Goal: Transaction & Acquisition: Purchase product/service

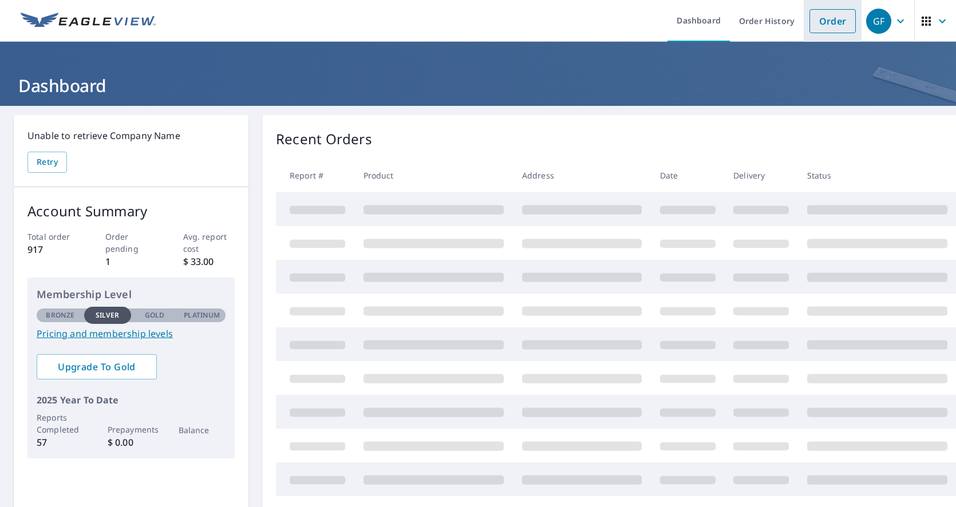
click at [823, 23] on link "Order" at bounding box center [833, 21] width 46 height 24
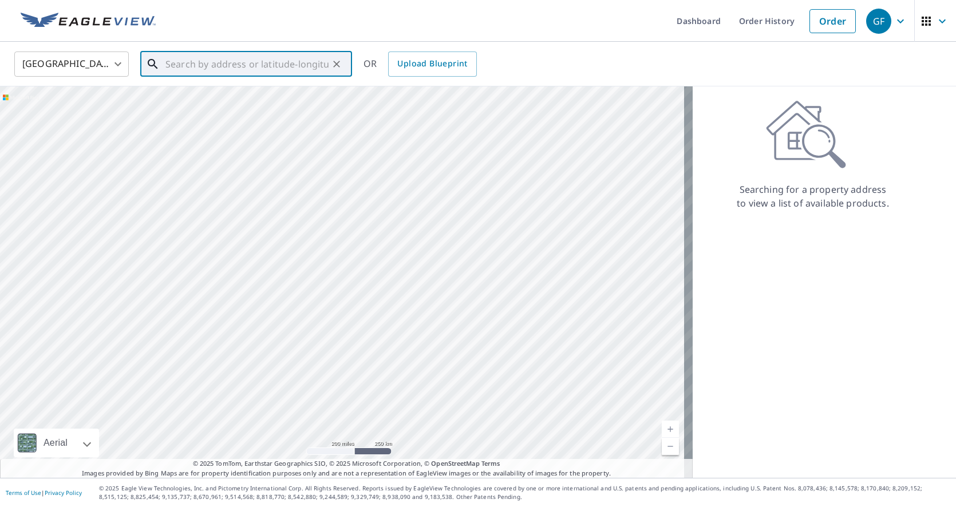
click at [191, 63] on input "text" at bounding box center [247, 64] width 163 height 32
click at [228, 108] on p "[GEOGRAPHIC_DATA]" at bounding box center [253, 109] width 180 height 11
type input "[STREET_ADDRESS][PERSON_NAME]"
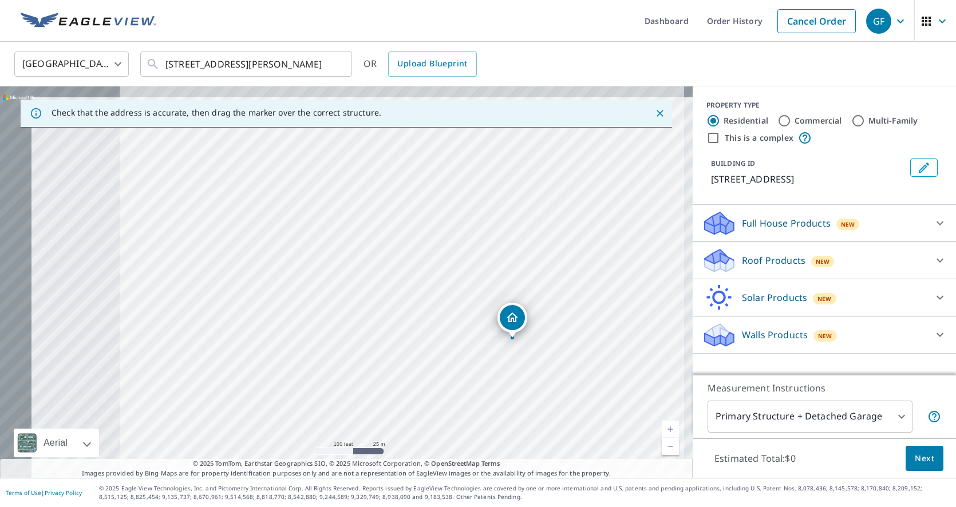
drag, startPoint x: 337, startPoint y: 338, endPoint x: 415, endPoint y: 367, distance: 82.3
click at [415, 367] on div "[STREET_ADDRESS][PERSON_NAME]" at bounding box center [346, 282] width 693 height 392
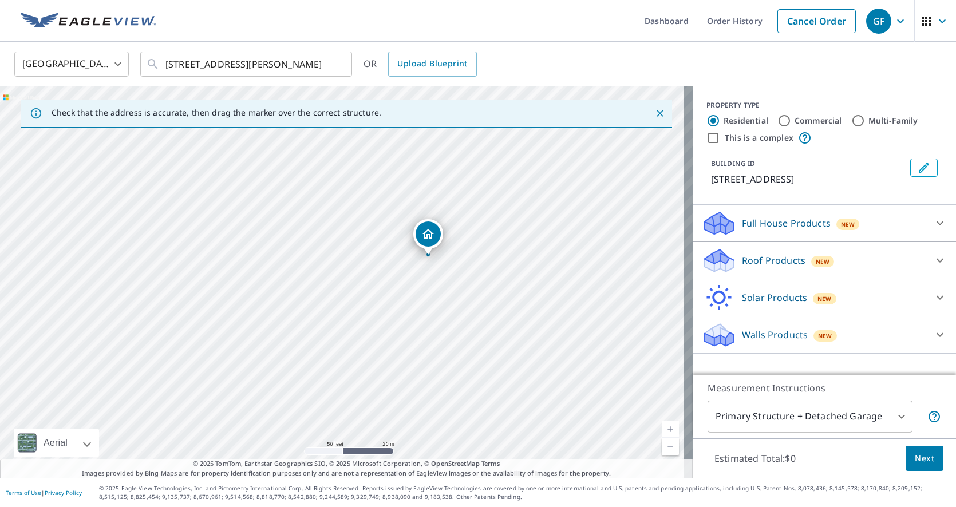
drag, startPoint x: 509, startPoint y: 361, endPoint x: 512, endPoint y: 344, distance: 17.4
click at [512, 344] on div "[STREET_ADDRESS][PERSON_NAME]" at bounding box center [346, 282] width 693 height 392
drag, startPoint x: 533, startPoint y: 388, endPoint x: 508, endPoint y: 373, distance: 29.3
click at [508, 373] on div "[STREET_ADDRESS][PERSON_NAME]" at bounding box center [346, 282] width 693 height 392
drag, startPoint x: 505, startPoint y: 317, endPoint x: 513, endPoint y: 304, distance: 15.6
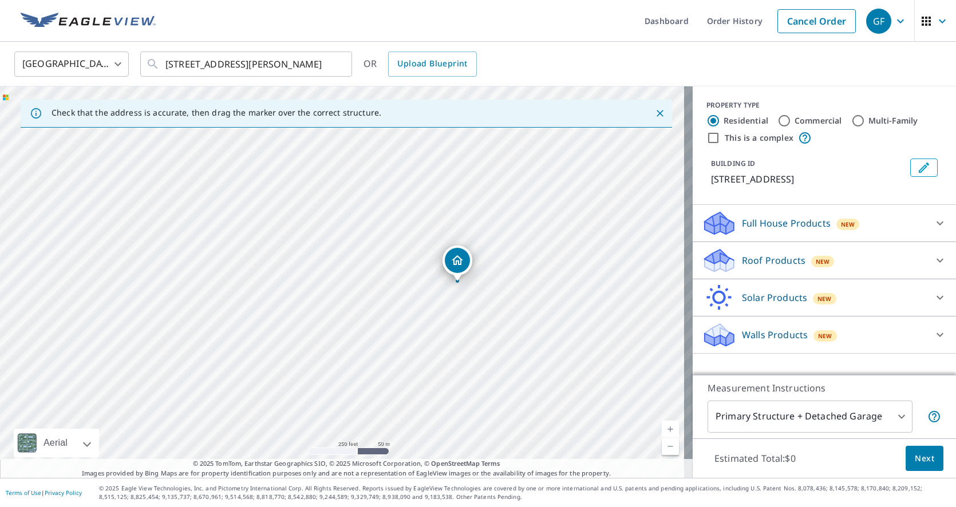
click at [513, 304] on div "[STREET_ADDRESS][PERSON_NAME]" at bounding box center [346, 282] width 693 height 392
click at [934, 258] on icon at bounding box center [941, 261] width 14 height 14
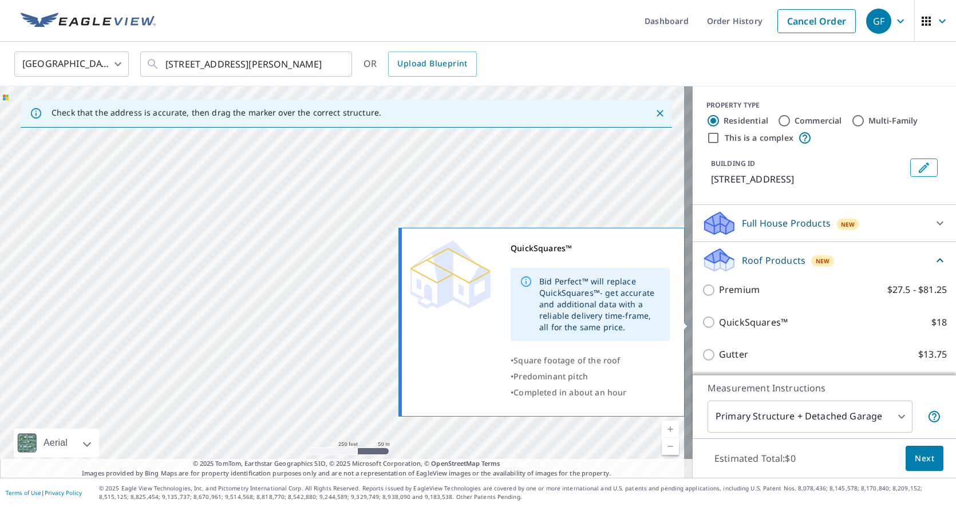
click at [702, 323] on input "QuickSquares™ $18" at bounding box center [710, 323] width 17 height 14
checkbox input "true"
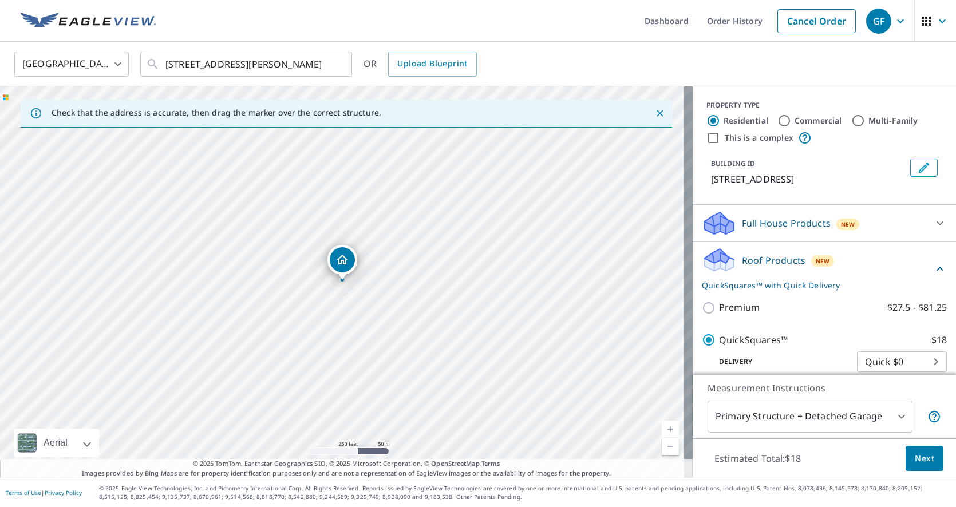
click at [915, 460] on span "Next" at bounding box center [924, 459] width 19 height 14
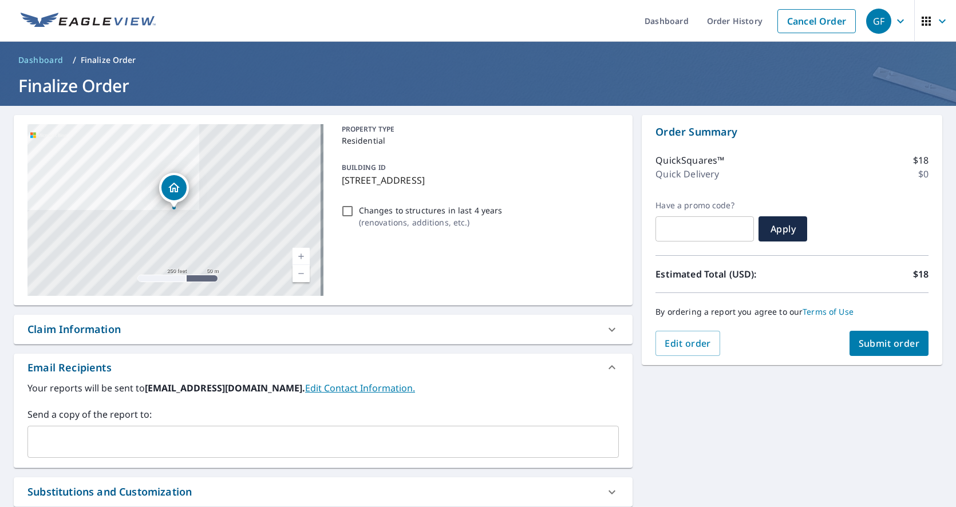
click at [865, 341] on span "Submit order" at bounding box center [889, 343] width 61 height 13
checkbox input "true"
